Goal: Use online tool/utility: Utilize a website feature to perform a specific function

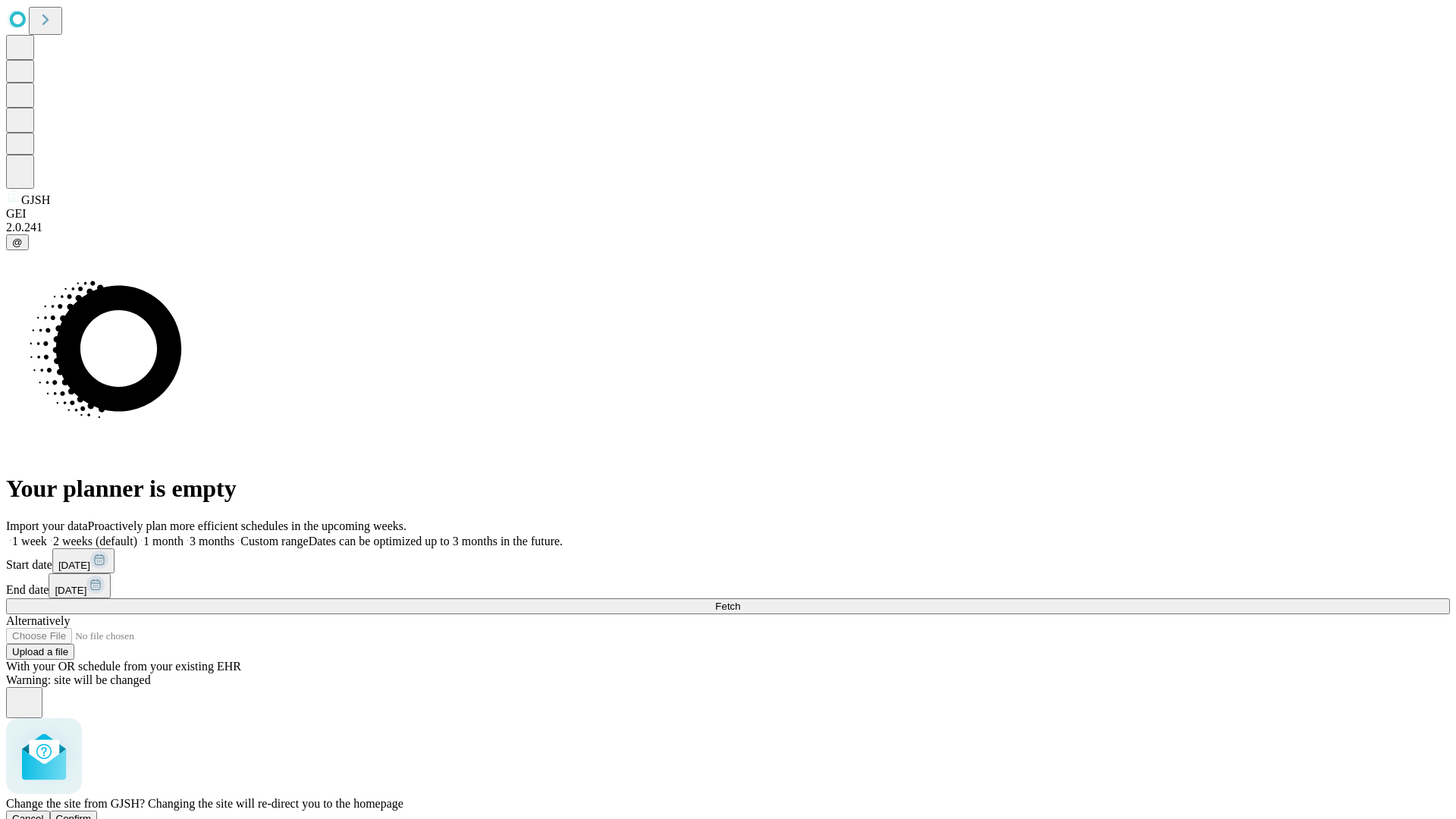
click at [92, 813] on span "Confirm" at bounding box center [74, 818] width 36 height 11
click at [47, 534] on label "1 week" at bounding box center [26, 540] width 41 height 13
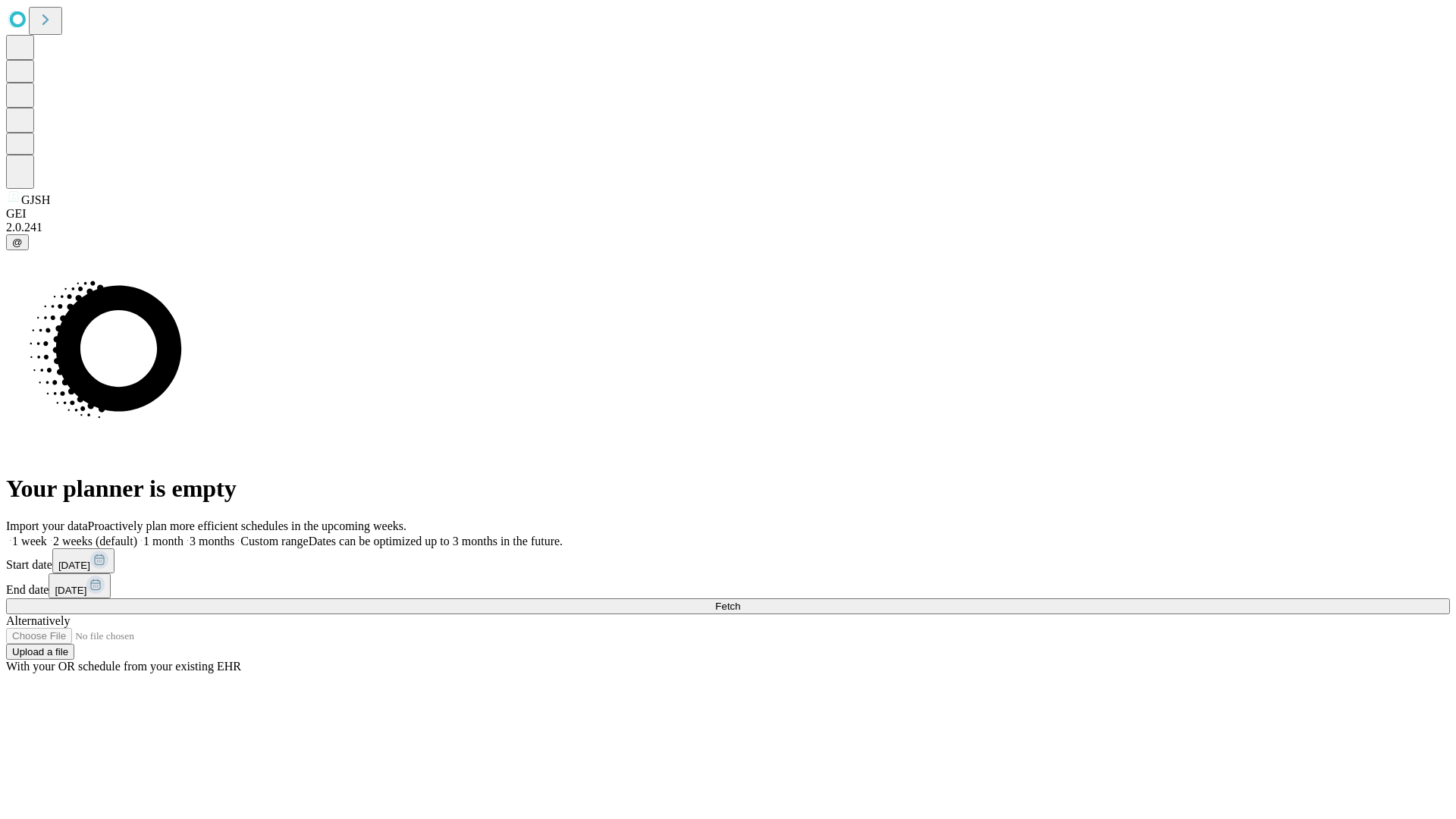
click at [740, 600] on span "Fetch" at bounding box center [727, 605] width 25 height 11
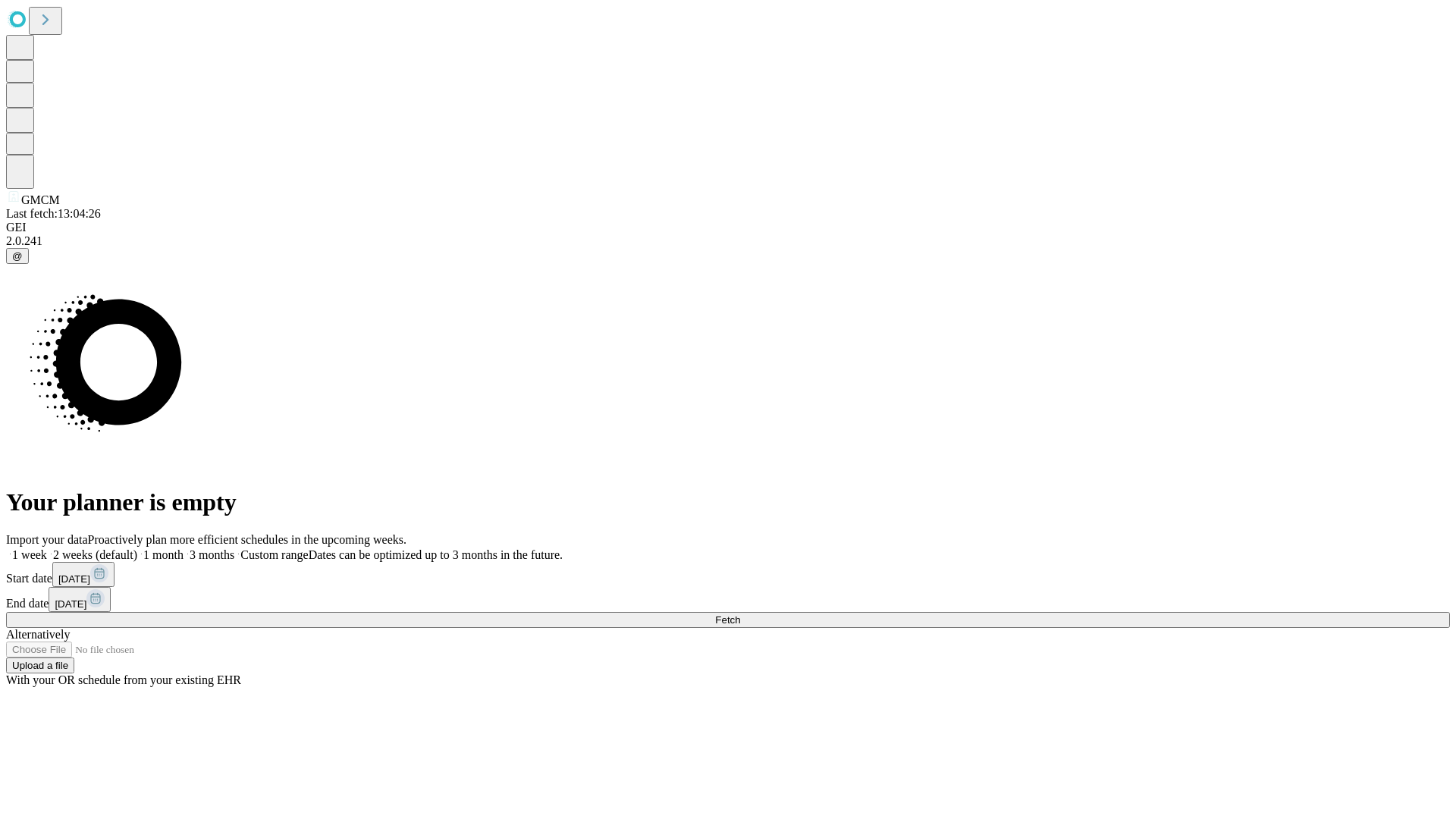
click at [47, 548] on label "1 week" at bounding box center [26, 554] width 41 height 13
click at [740, 614] on span "Fetch" at bounding box center [727, 619] width 25 height 11
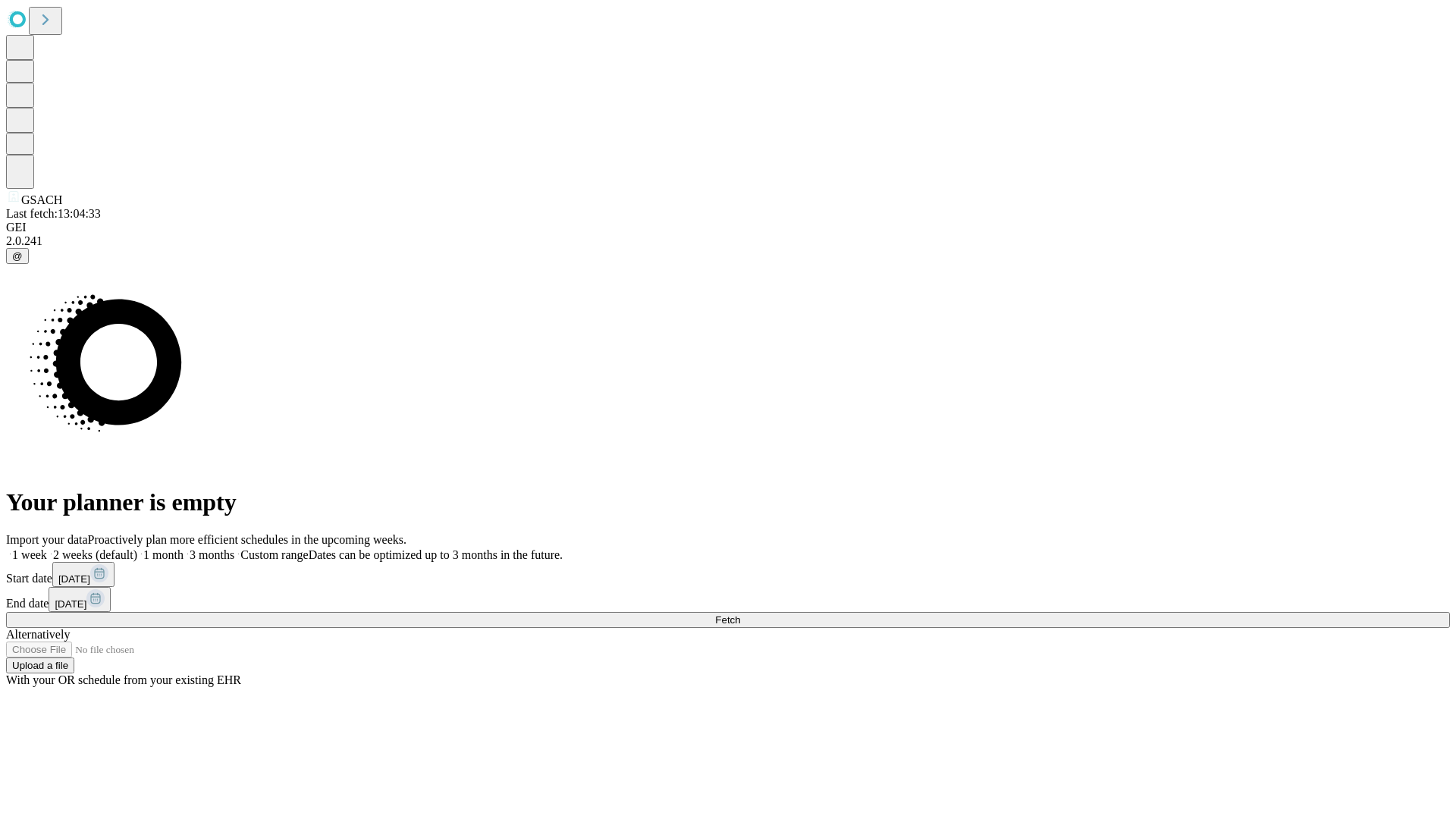
click at [47, 548] on label "1 week" at bounding box center [26, 554] width 41 height 13
click at [740, 614] on span "Fetch" at bounding box center [727, 619] width 25 height 11
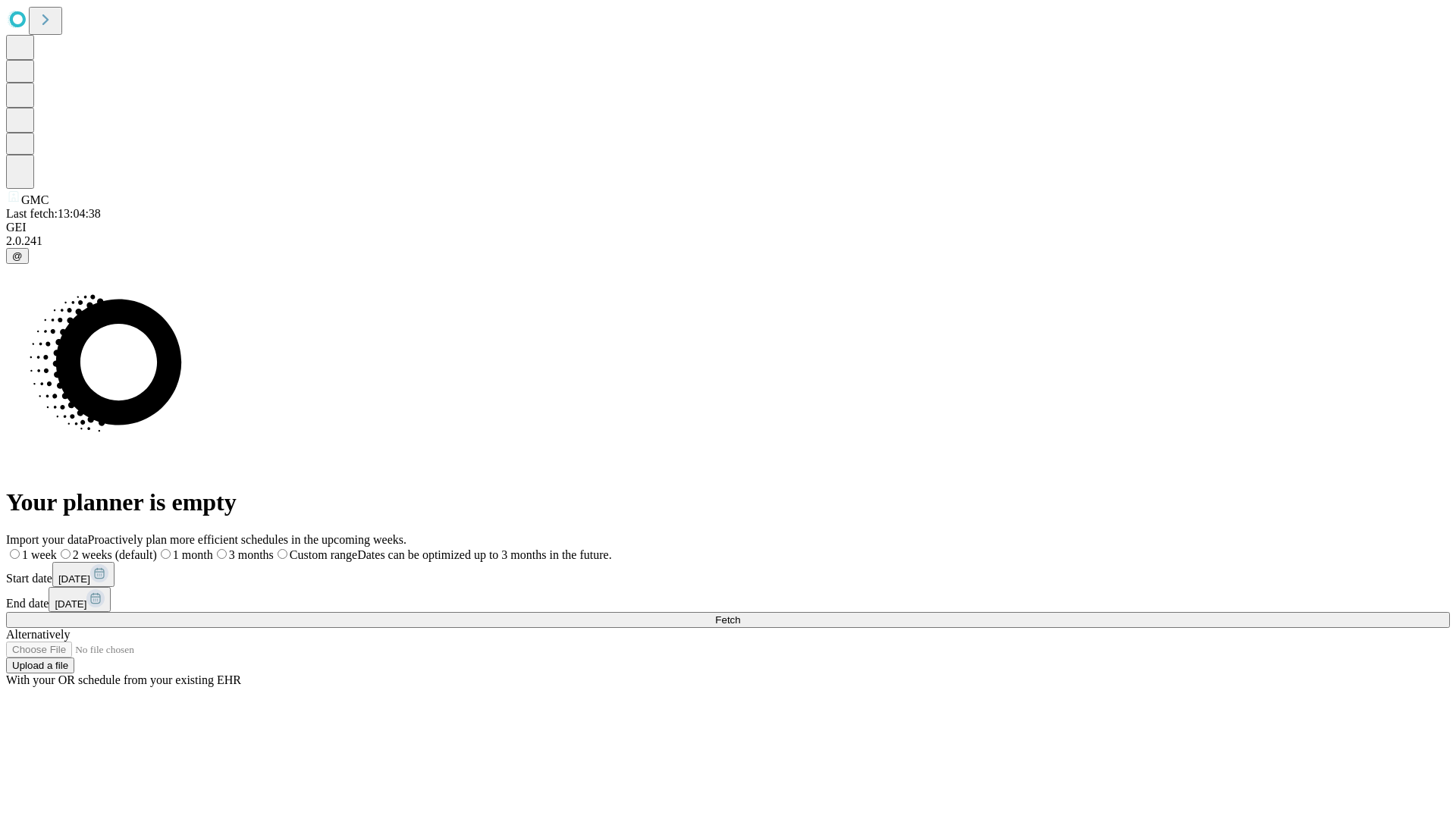
click at [57, 548] on label "1 week" at bounding box center [31, 554] width 51 height 13
click at [740, 614] on span "Fetch" at bounding box center [727, 619] width 25 height 11
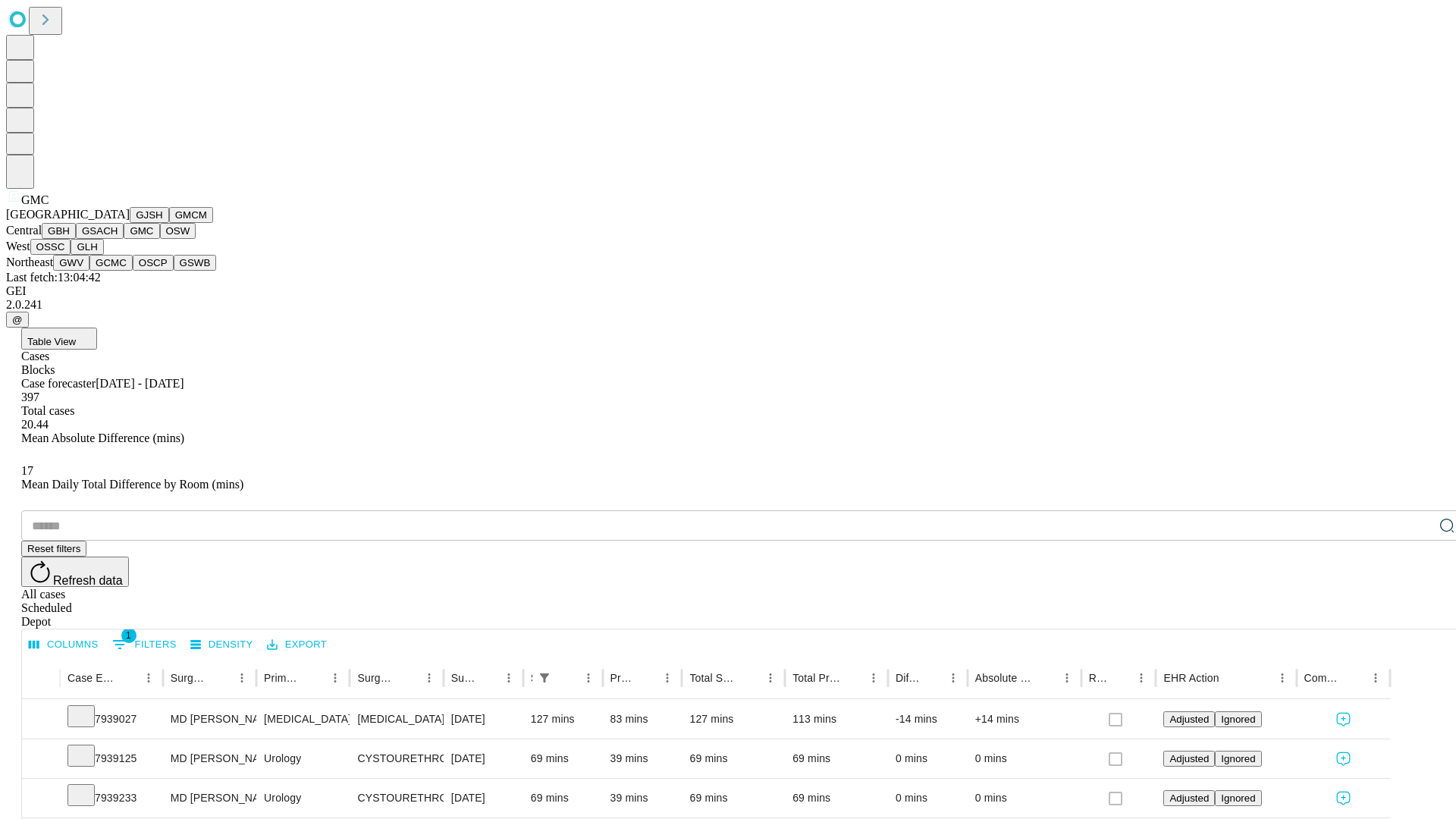
click at [160, 239] on button "OSW" at bounding box center [178, 231] width 36 height 16
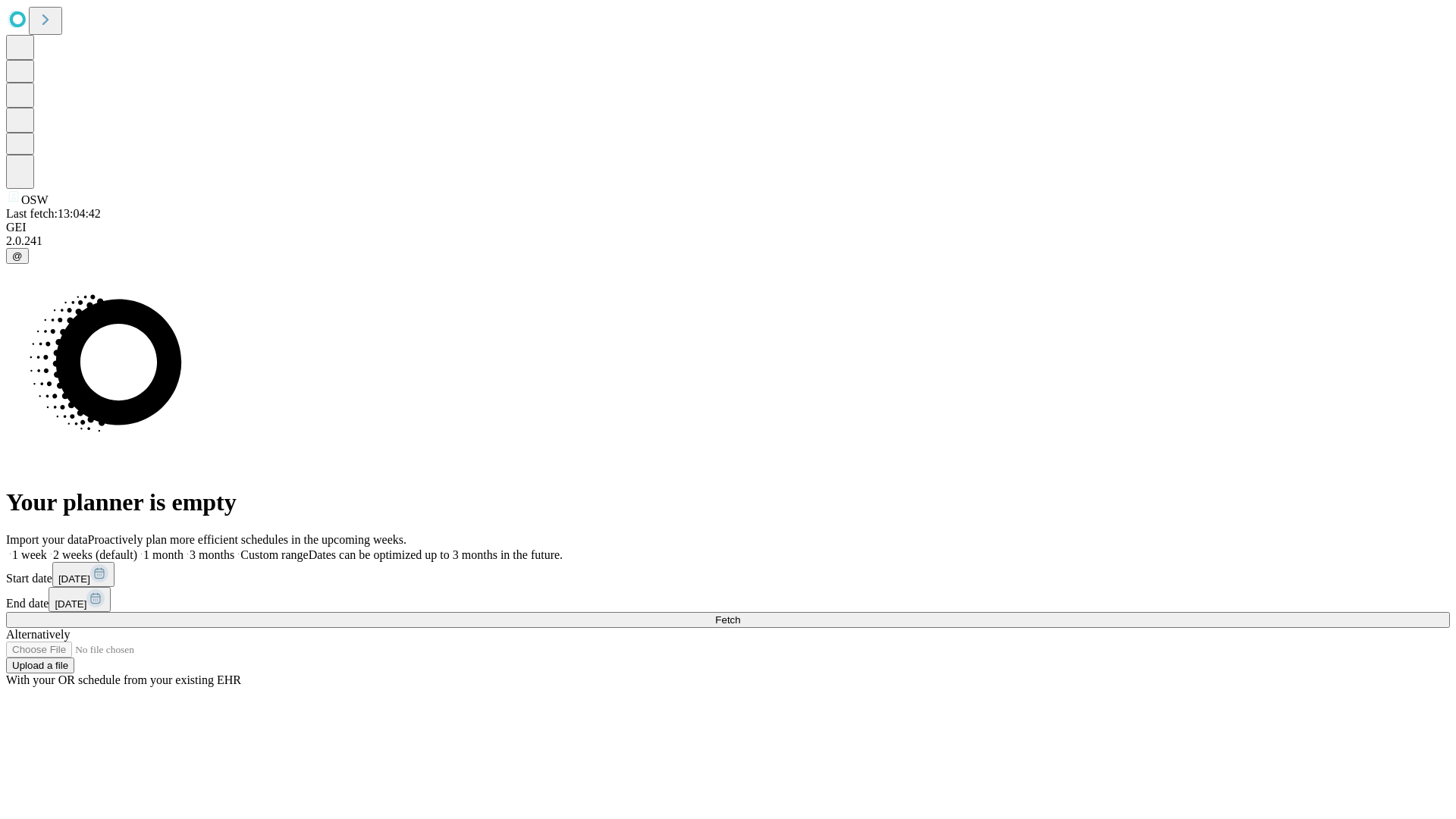
click at [47, 548] on label "1 week" at bounding box center [26, 554] width 41 height 13
click at [740, 614] on span "Fetch" at bounding box center [727, 619] width 25 height 11
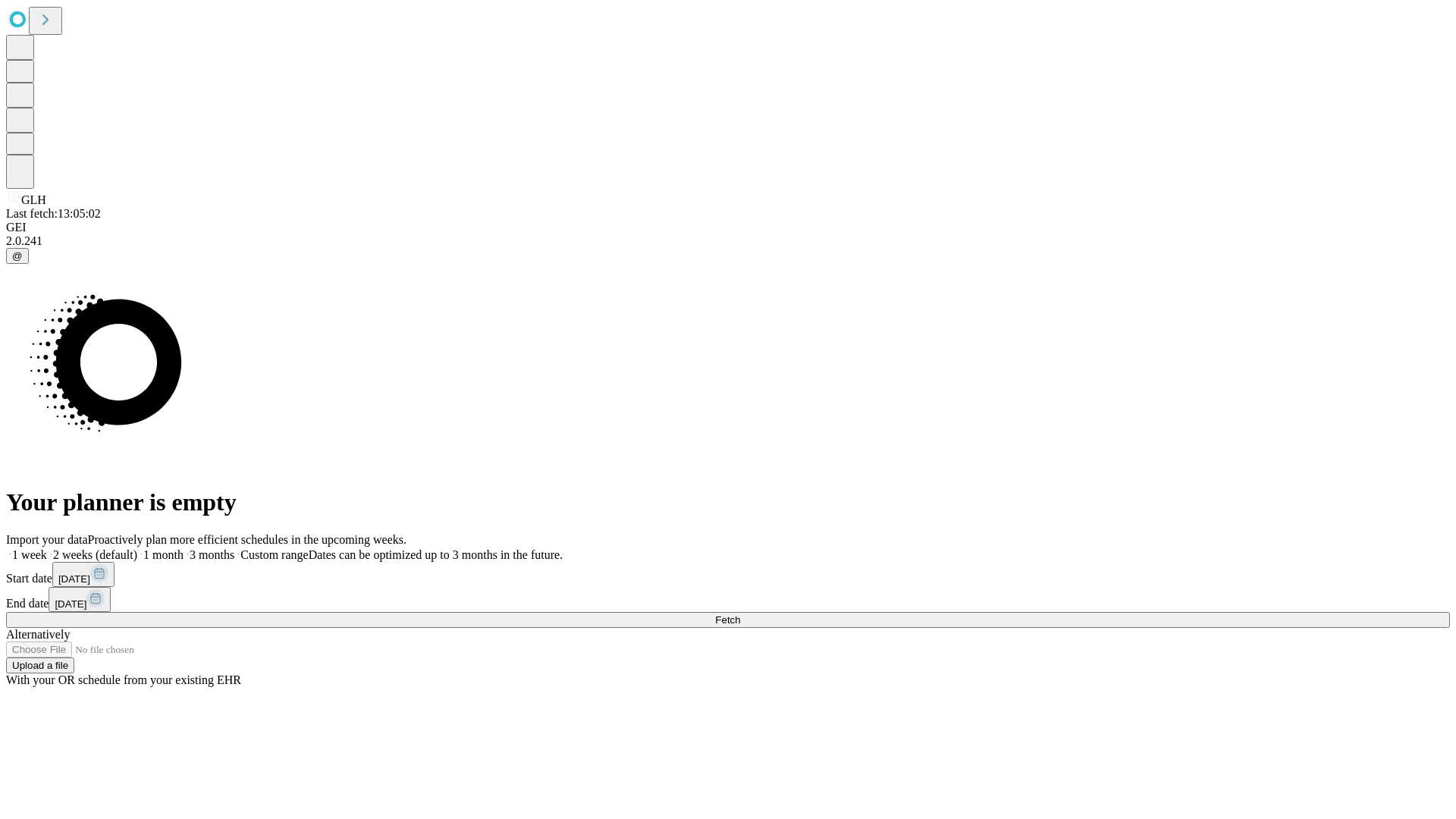
click at [47, 548] on label "1 week" at bounding box center [26, 554] width 41 height 13
click at [740, 614] on span "Fetch" at bounding box center [727, 619] width 25 height 11
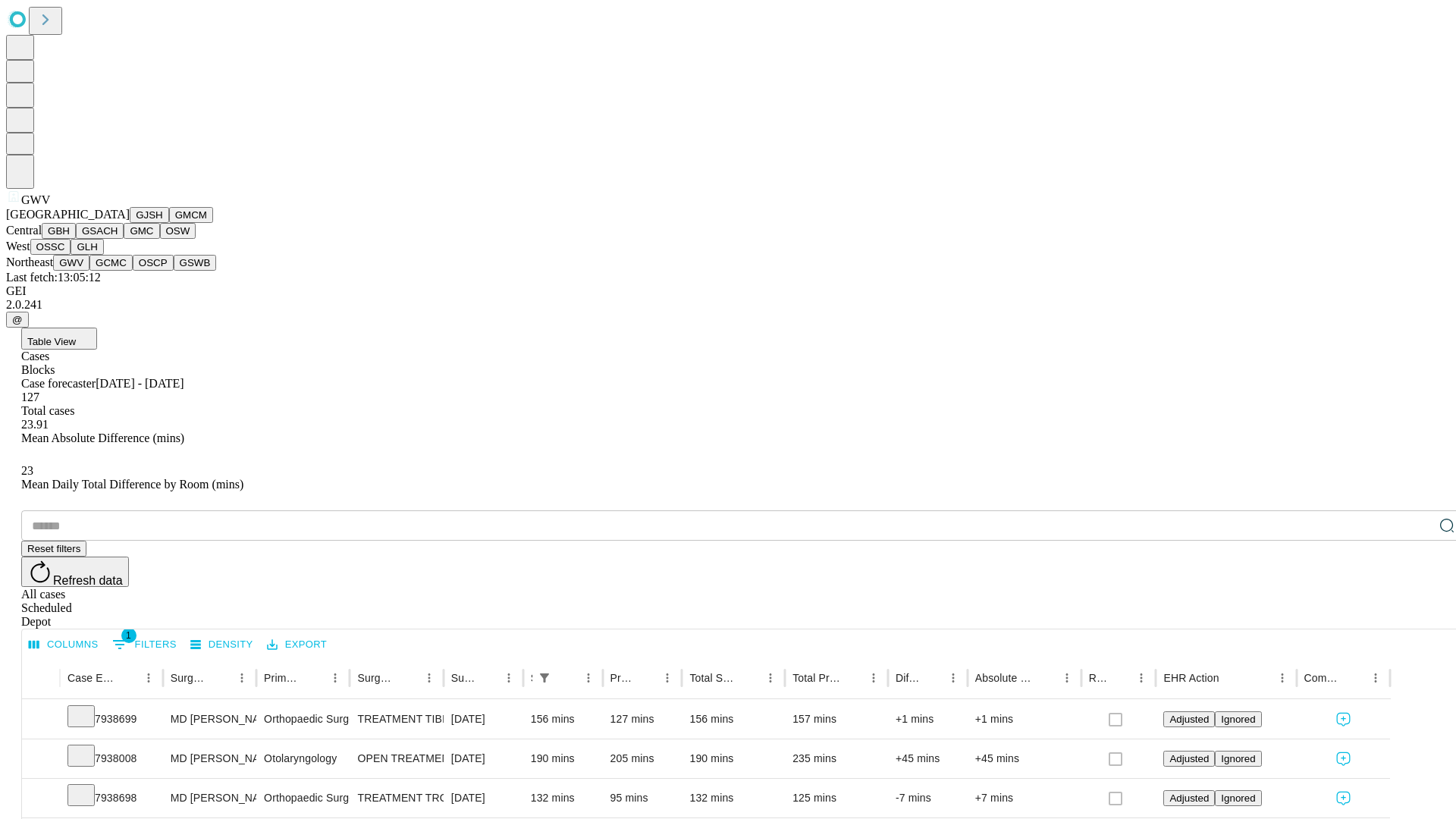
click at [118, 271] on button "GCMC" at bounding box center [110, 263] width 43 height 16
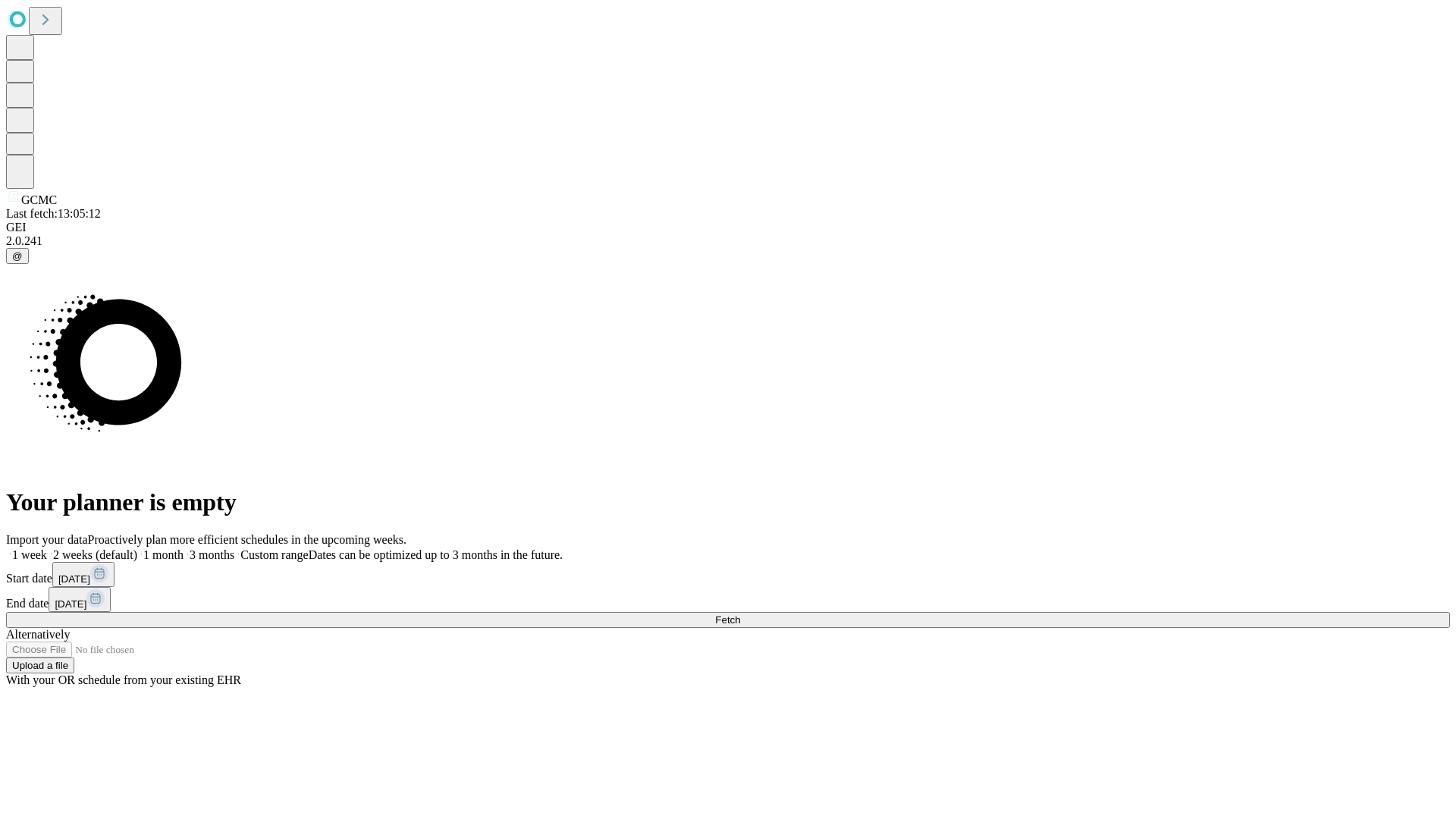
click at [47, 548] on label "1 week" at bounding box center [26, 554] width 41 height 13
click at [740, 614] on span "Fetch" at bounding box center [727, 619] width 25 height 11
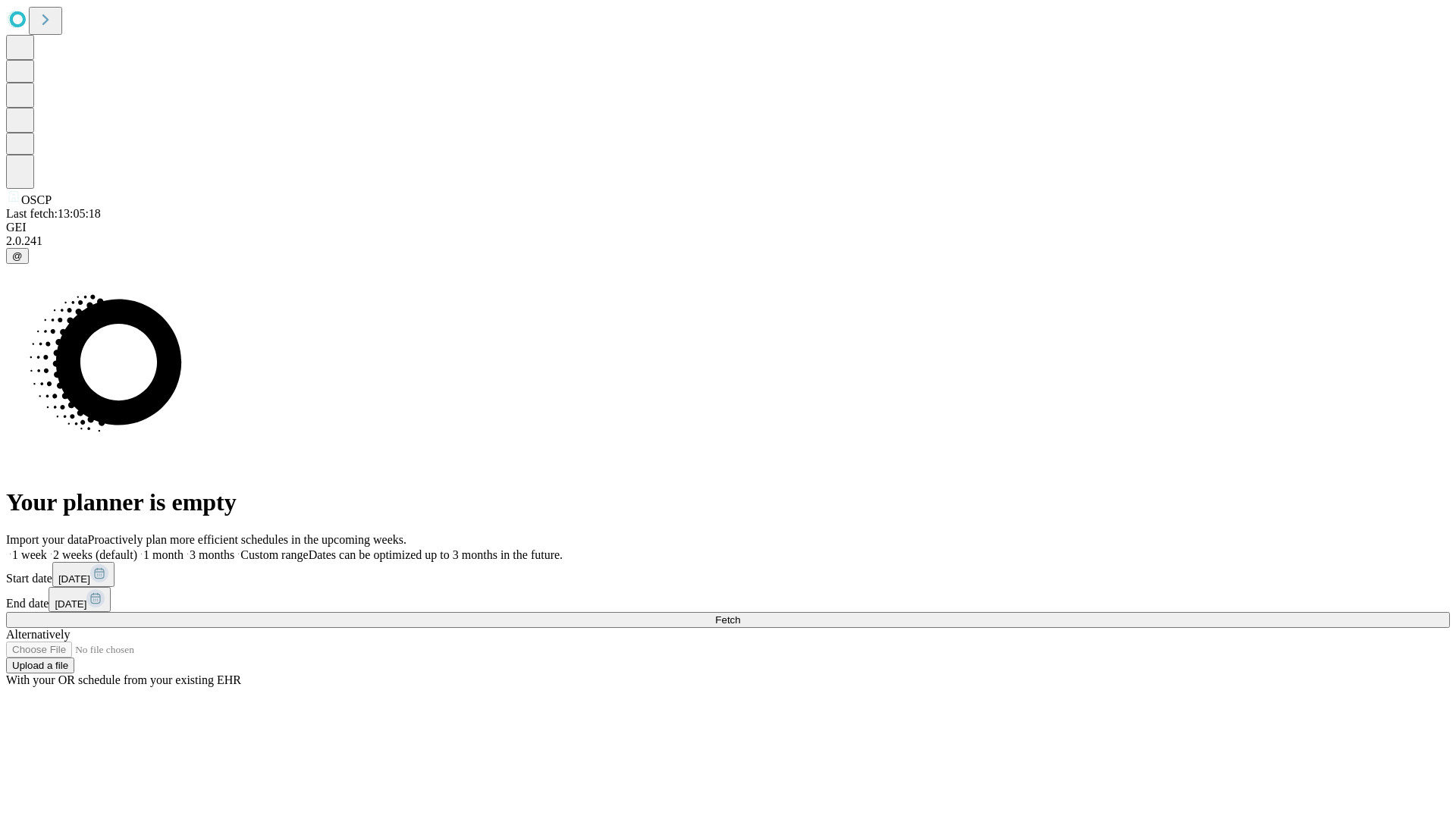
click at [47, 548] on label "1 week" at bounding box center [26, 554] width 41 height 13
click at [740, 614] on span "Fetch" at bounding box center [727, 619] width 25 height 11
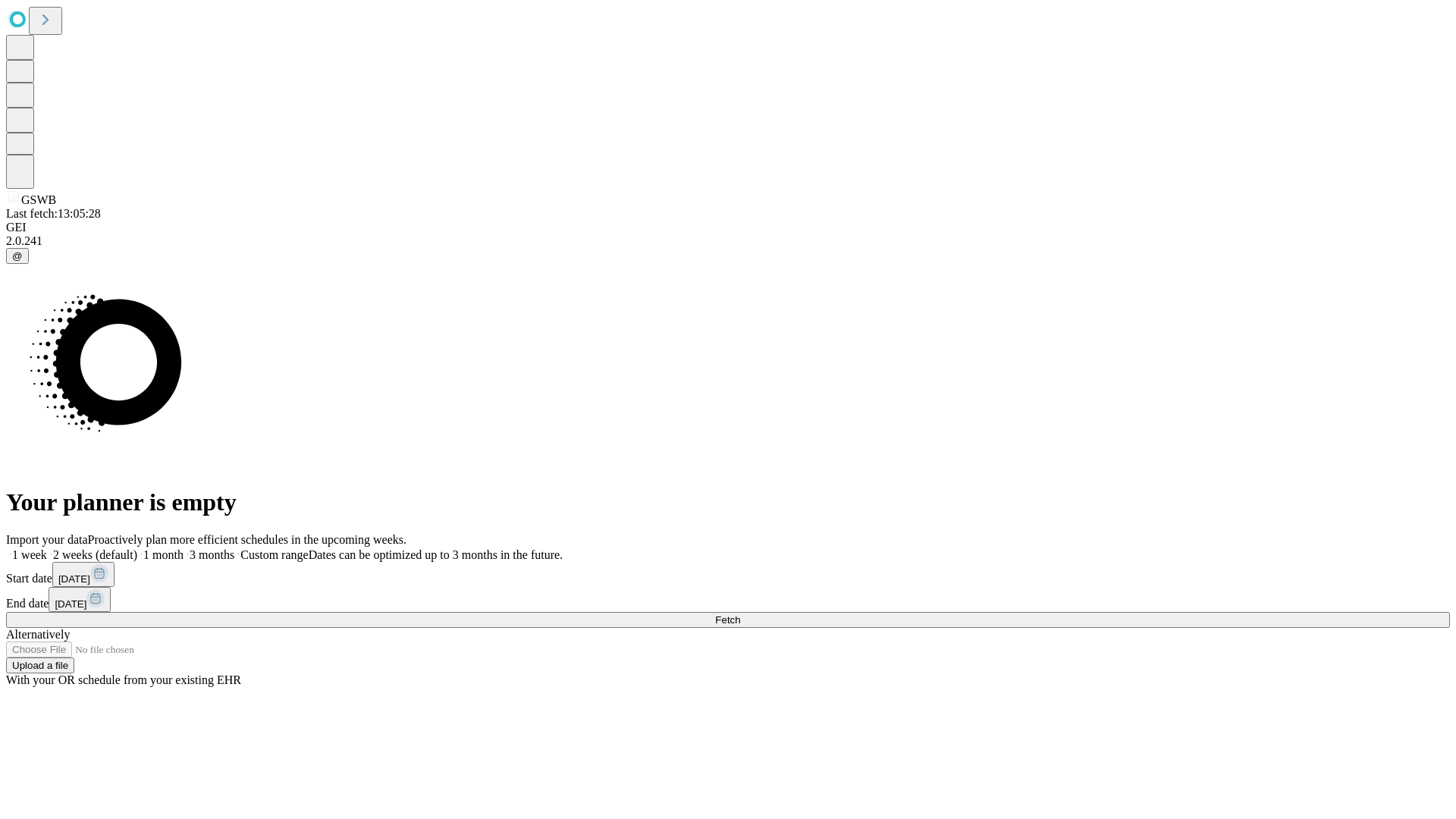
click at [47, 548] on label "1 week" at bounding box center [26, 554] width 41 height 13
click at [740, 614] on span "Fetch" at bounding box center [727, 619] width 25 height 11
